Goal: Task Accomplishment & Management: Manage account settings

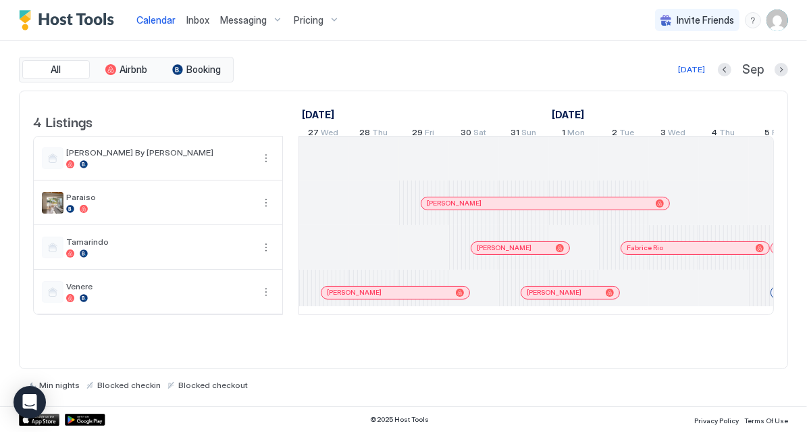
scroll to position [0, 750]
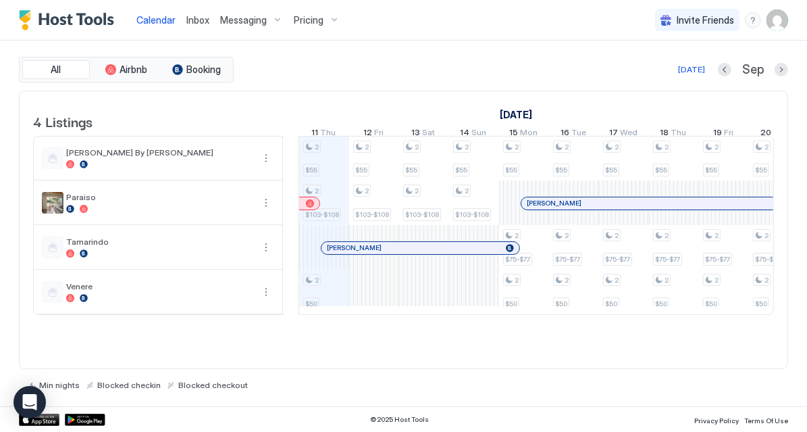
click at [186, 22] on span "Inbox" at bounding box center [197, 19] width 23 height 11
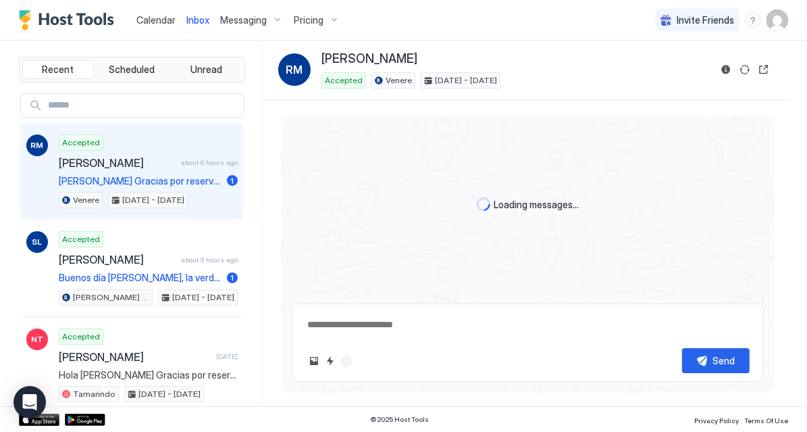
scroll to position [125, 0]
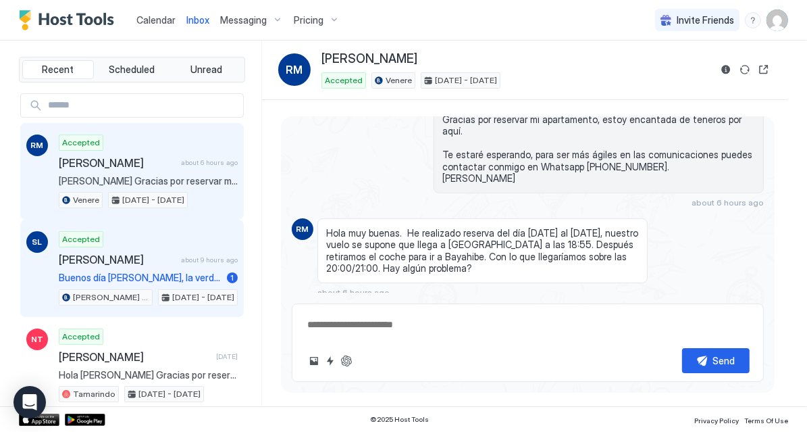
click at [100, 264] on div "Accepted [PERSON_NAME] about 9 hours ago Buenos día [PERSON_NAME], la verdad qu…" at bounding box center [148, 268] width 179 height 74
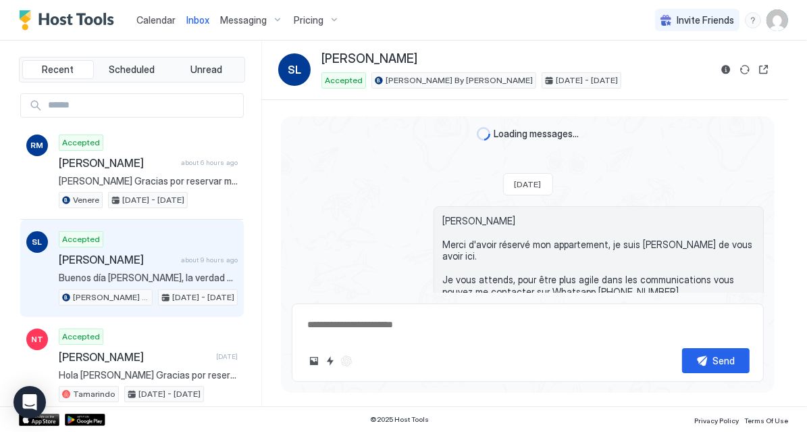
scroll to position [301, 0]
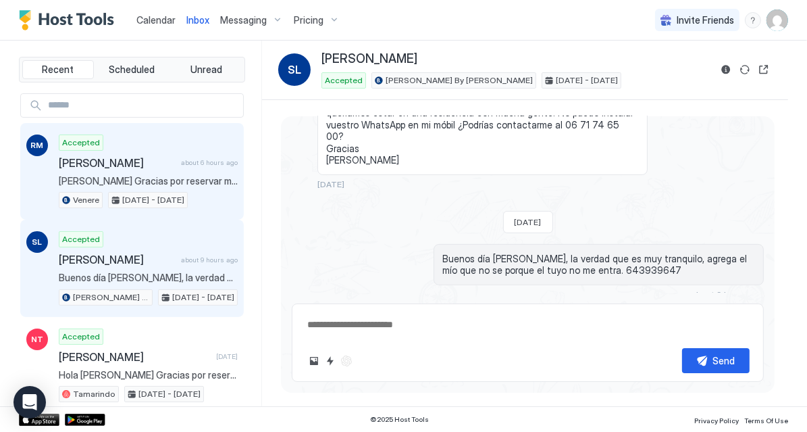
click at [134, 180] on span "[PERSON_NAME] Gracias por reservar mi apartamento, estoy encantada de teneros p…" at bounding box center [148, 181] width 179 height 12
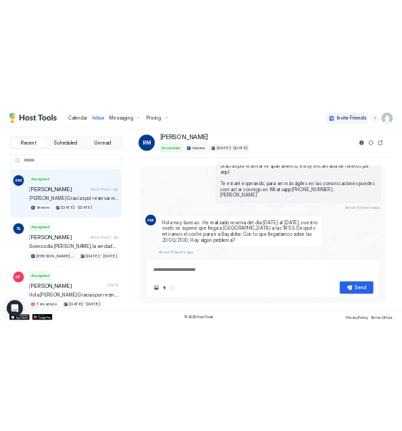
scroll to position [125, 0]
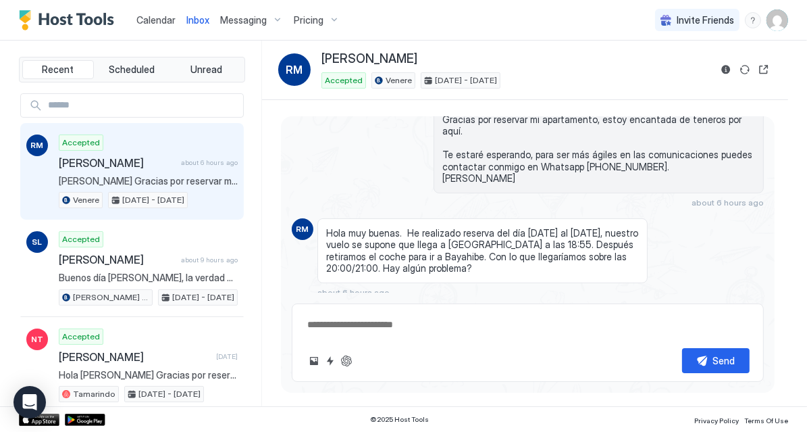
drag, startPoint x: 536, startPoint y: 59, endPoint x: 317, endPoint y: 60, distance: 218.9
click at [317, 60] on div "RM [PERSON_NAME] Accepted Venere [DATE] - [DATE]" at bounding box center [494, 69] width 432 height 37
copy span "[PERSON_NAME]"
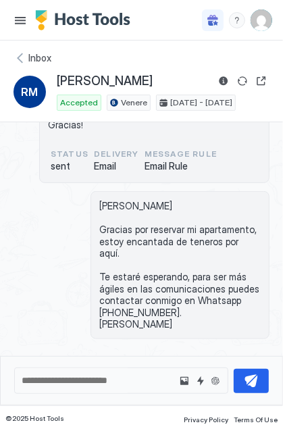
scroll to position [0, 0]
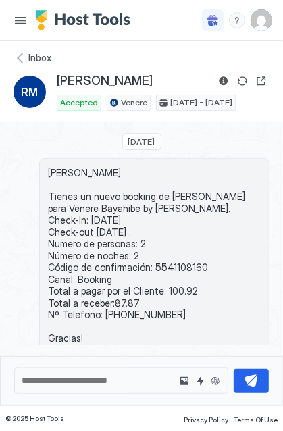
click at [174, 270] on span "[PERSON_NAME] Tienes un nuevo booking de [PERSON_NAME] para Venere Bayahibe by …" at bounding box center [154, 256] width 213 height 178
click at [173, 273] on span "[PERSON_NAME] Tienes un nuevo booking de [PERSON_NAME] para Venere Bayahibe by …" at bounding box center [154, 256] width 213 height 178
copy span "5541108160"
drag, startPoint x: 195, startPoint y: 303, endPoint x: 161, endPoint y: 302, distance: 33.8
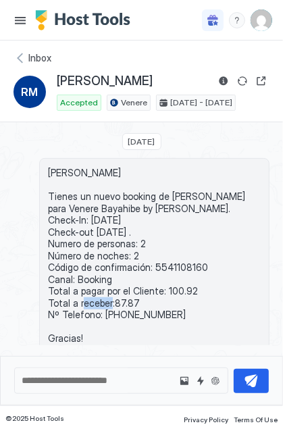
click at [161, 302] on span "[PERSON_NAME] Tienes un nuevo booking de [PERSON_NAME] para Venere Bayahibe by …" at bounding box center [154, 256] width 213 height 178
copy span "100.92"
click at [29, 60] on span "Inbox" at bounding box center [39, 58] width 23 height 12
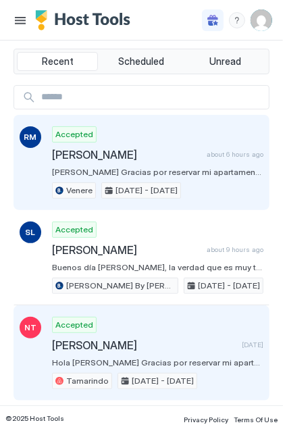
click at [124, 330] on div "Accepted [PERSON_NAME] [DATE] Hola [PERSON_NAME] Gracias por reservar mi aparta…" at bounding box center [157, 353] width 211 height 72
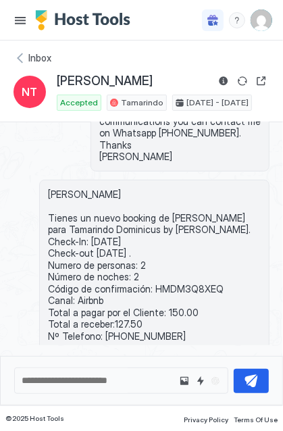
scroll to position [324, 0]
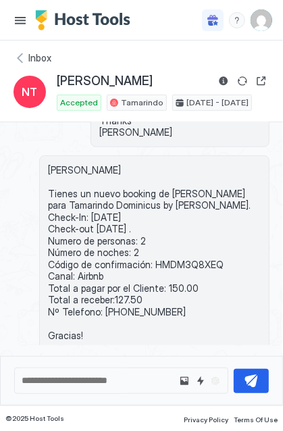
click at [176, 248] on span "[PERSON_NAME] Tienes un nuevo booking de [PERSON_NAME] para Tamarindo Dominicus…" at bounding box center [154, 253] width 213 height 178
copy span "HMDM3Q8XEQ"
drag, startPoint x: 134, startPoint y: 80, endPoint x: 57, endPoint y: 86, distance: 78.0
click at [57, 86] on div "[PERSON_NAME]" at bounding box center [163, 81] width 213 height 16
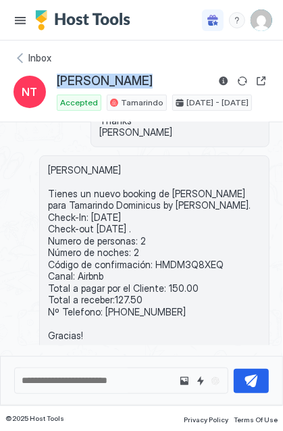
copy span "[PERSON_NAME]"
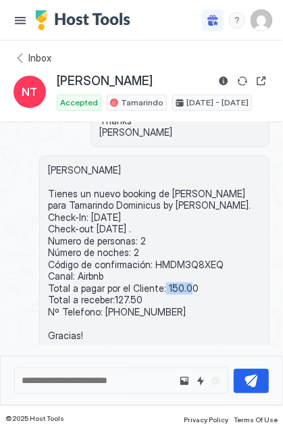
drag, startPoint x: 191, startPoint y: 269, endPoint x: 162, endPoint y: 273, distance: 29.3
click at [162, 273] on span "[PERSON_NAME] Tienes un nuevo booking de [PERSON_NAME] para Tamarindo Dominicus…" at bounding box center [154, 253] width 213 height 178
copy span "150.00"
click at [16, 53] on div "Inbox" at bounding box center [142, 58] width 256 height 14
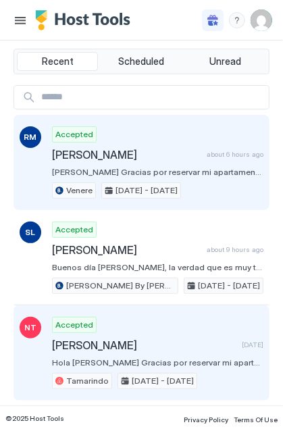
scroll to position [216, 0]
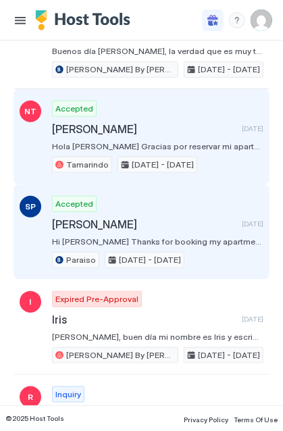
click at [91, 227] on div "Accepted [PERSON_NAME] [DATE] Hi [PERSON_NAME] Thanks for booking my apartment,…" at bounding box center [157, 232] width 211 height 72
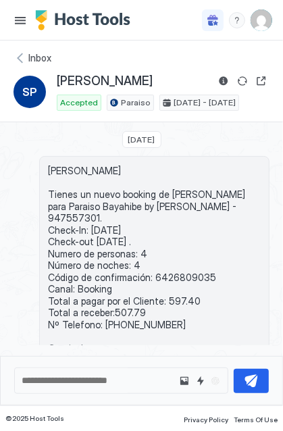
scroll to position [204, 0]
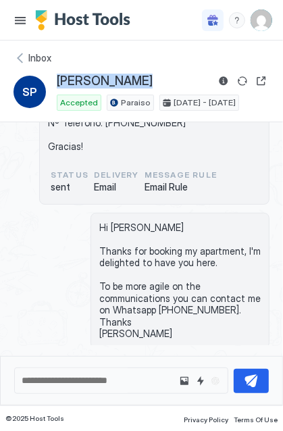
drag, startPoint x: 136, startPoint y: 75, endPoint x: 59, endPoint y: 81, distance: 77.2
click at [59, 81] on div "[PERSON_NAME]" at bounding box center [163, 81] width 213 height 16
copy span "[PERSON_NAME]"
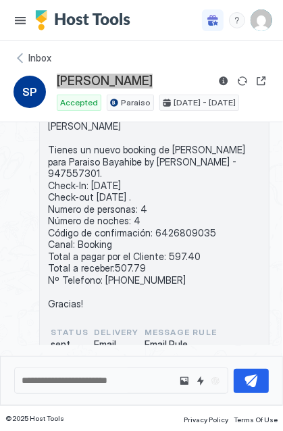
scroll to position [42, 0]
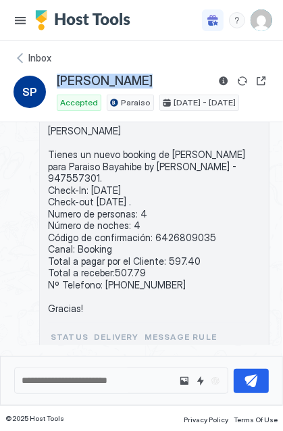
click at [174, 222] on span "[PERSON_NAME] Tienes un nuevo booking de [PERSON_NAME] para Paraiso Bayahibe by…" at bounding box center [154, 219] width 213 height 189
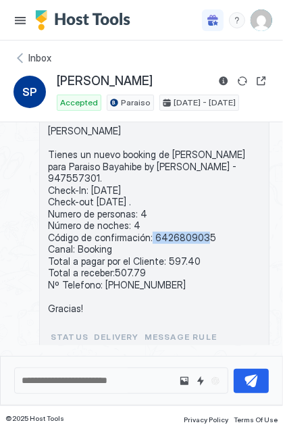
click at [174, 222] on span "[PERSON_NAME] Tienes un nuevo booking de [PERSON_NAME] para Paraiso Bayahibe by…" at bounding box center [154, 219] width 213 height 189
copy span "6426809035"
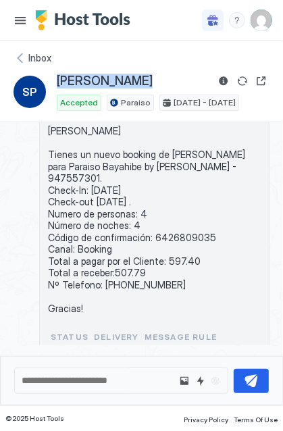
drag, startPoint x: 134, startPoint y: 78, endPoint x: 57, endPoint y: 78, distance: 76.3
click at [57, 78] on div "[PERSON_NAME]" at bounding box center [163, 81] width 213 height 16
copy span "[PERSON_NAME]"
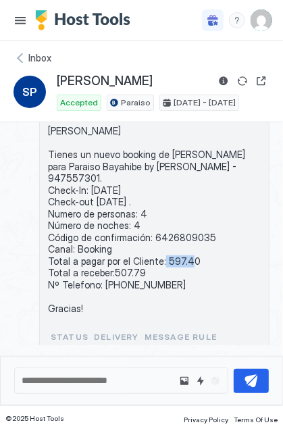
drag, startPoint x: 193, startPoint y: 245, endPoint x: 160, endPoint y: 245, distance: 32.4
click at [160, 245] on span "[PERSON_NAME] Tienes un nuevo booking de [PERSON_NAME] para Paraiso Bayahibe by…" at bounding box center [154, 219] width 213 height 189
copy span "597.40"
click at [19, 59] on div "Inbox" at bounding box center [142, 58] width 256 height 14
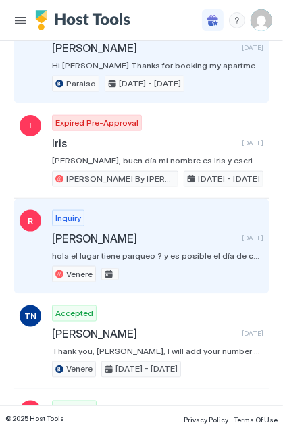
scroll to position [432, 0]
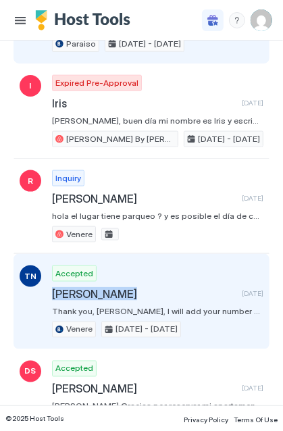
drag, startPoint x: 126, startPoint y: 277, endPoint x: 52, endPoint y: 276, distance: 73.6
click at [52, 287] on span "[PERSON_NAME]" at bounding box center [144, 294] width 184 height 14
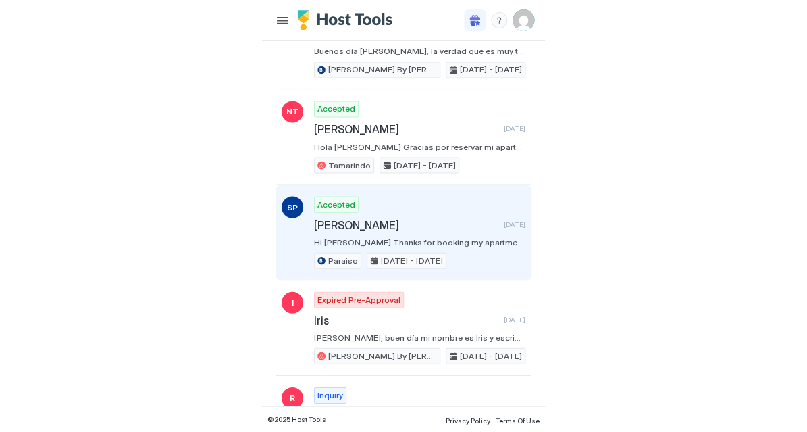
scroll to position [0, 0]
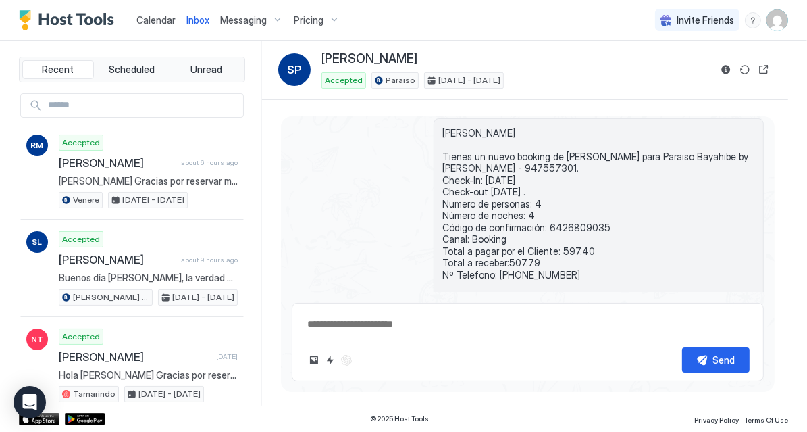
type textarea "*"
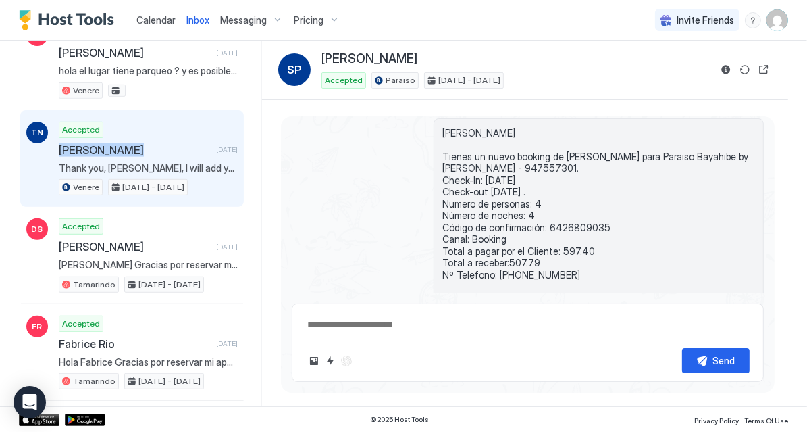
scroll to position [757, 0]
